Goal: Information Seeking & Learning: Learn about a topic

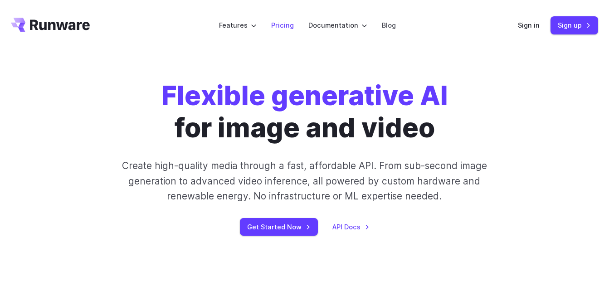
click at [287, 24] on link "Pricing" at bounding box center [282, 25] width 23 height 10
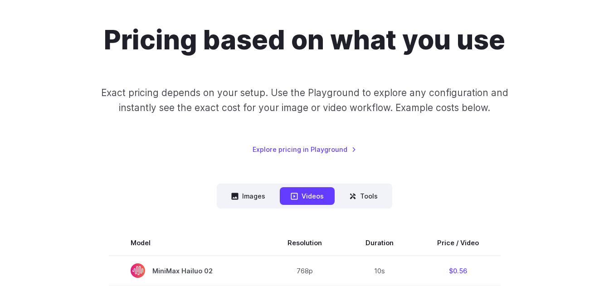
scroll to position [136, 0]
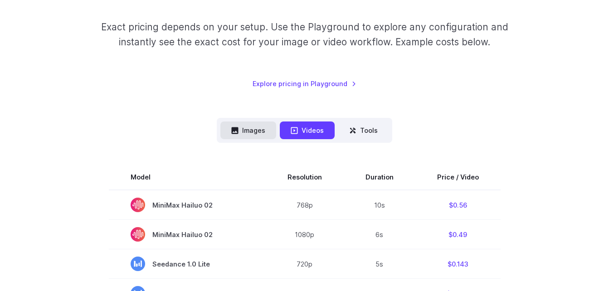
click at [259, 129] on button "Images" at bounding box center [248, 130] width 56 height 18
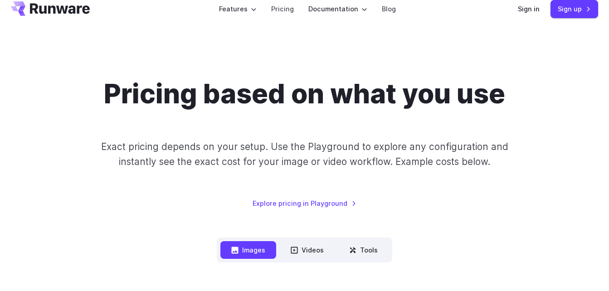
scroll to position [0, 0]
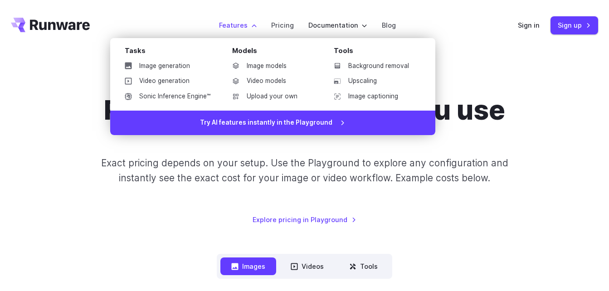
click at [241, 25] on label "Features" at bounding box center [238, 25] width 38 height 10
click at [174, 64] on link "Image generation" at bounding box center [167, 66] width 100 height 14
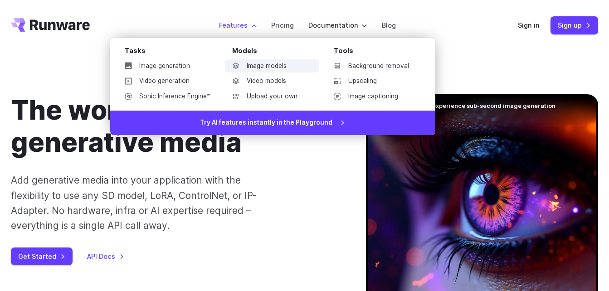
click at [259, 66] on link "Image models" at bounding box center [272, 66] width 94 height 14
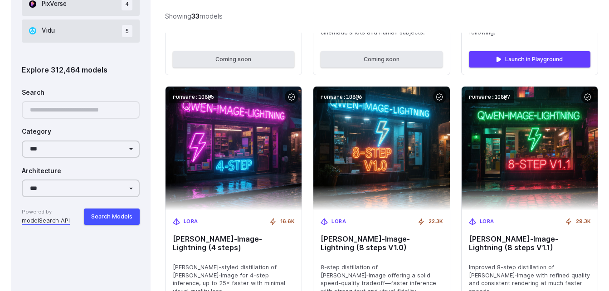
scroll to position [816, 0]
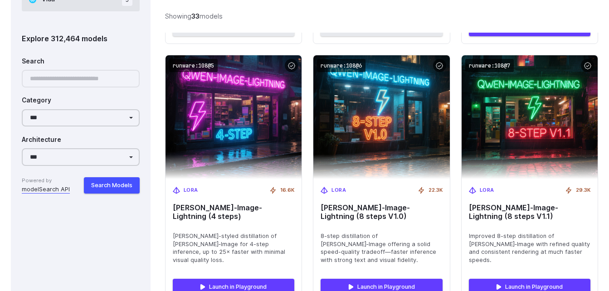
click at [91, 80] on div at bounding box center [81, 79] width 118 height 18
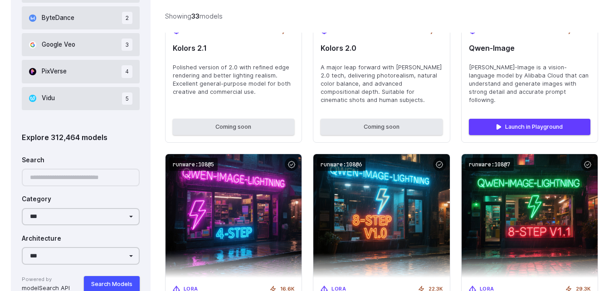
scroll to position [725, 0]
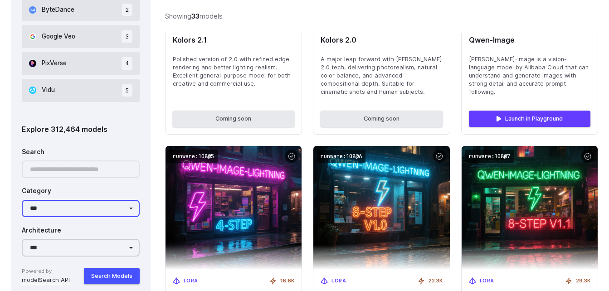
click at [131, 211] on select "**********" at bounding box center [81, 209] width 118 height 18
click at [131, 233] on div "Architecture" at bounding box center [81, 228] width 118 height 15
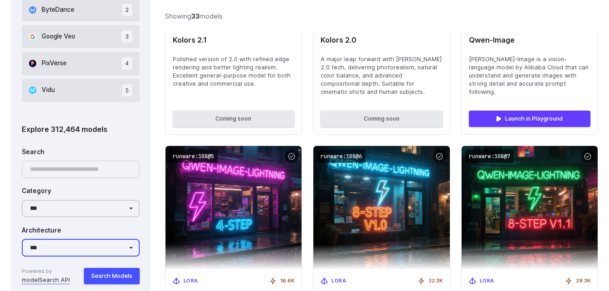
click at [107, 247] on select "**********" at bounding box center [81, 248] width 118 height 18
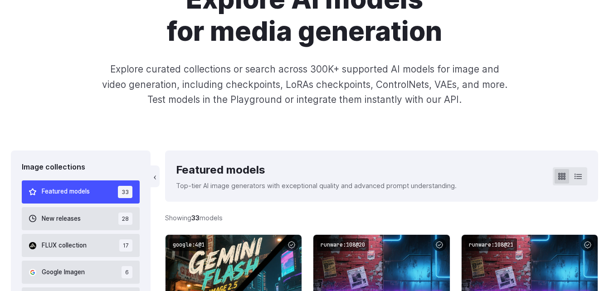
scroll to position [0, 0]
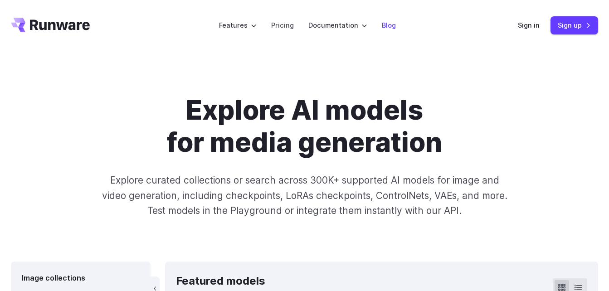
click at [393, 27] on link "Blog" at bounding box center [389, 25] width 14 height 10
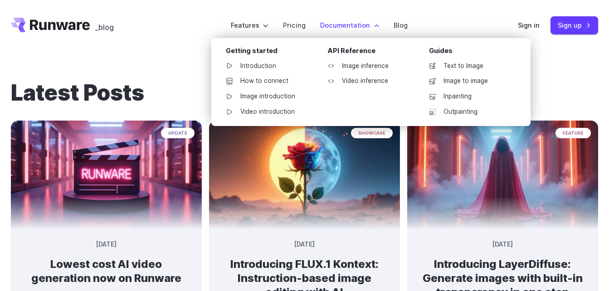
click at [356, 23] on label "Documentation" at bounding box center [349, 25] width 59 height 10
click at [366, 67] on link "Image inference" at bounding box center [367, 66] width 94 height 14
